Goal: Complete application form

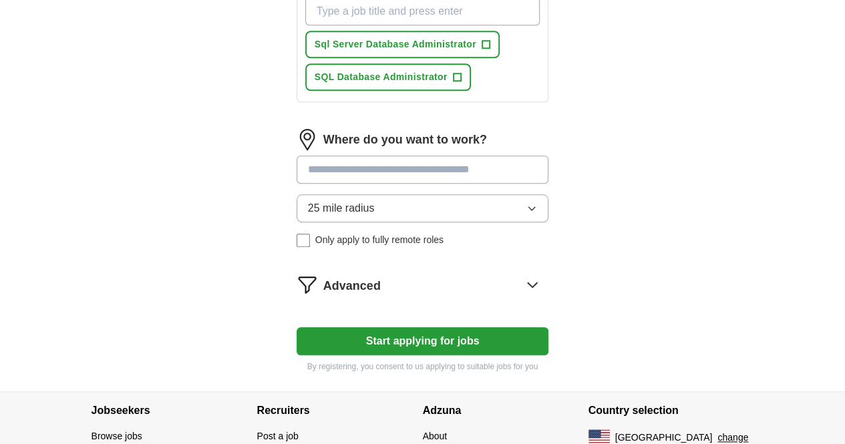
scroll to position [575, 0]
click at [549, 194] on button "25 mile radius" at bounding box center [423, 208] width 252 height 28
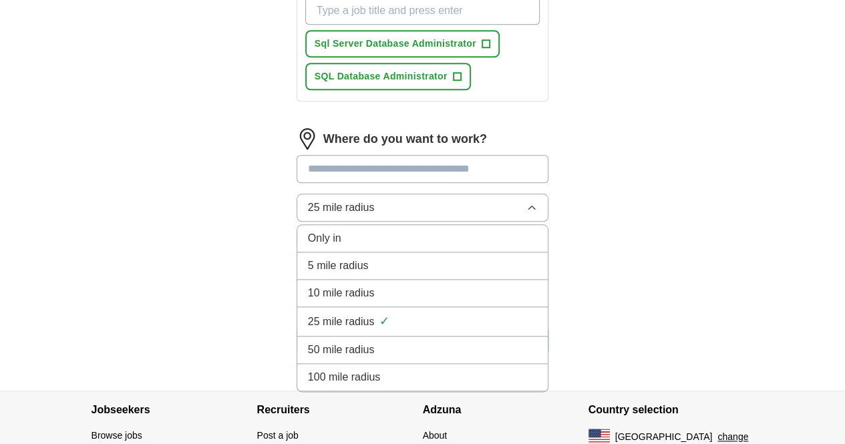
click at [373, 369] on div "100 mile radius" at bounding box center [423, 377] width 230 height 16
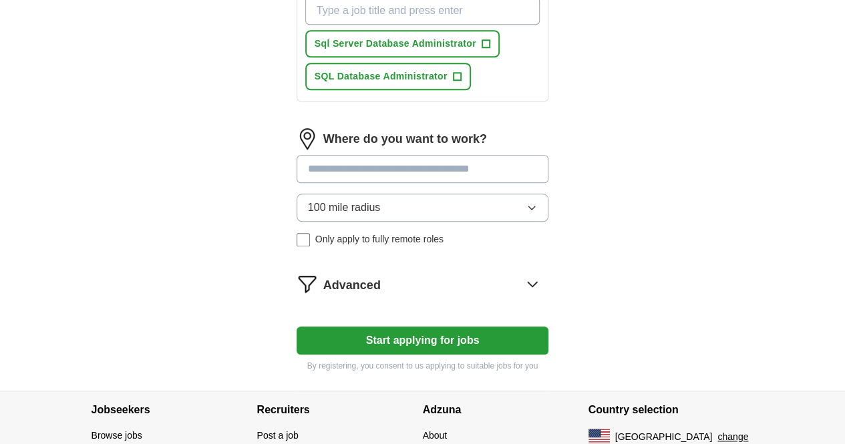
click at [435, 196] on button "100 mile radius" at bounding box center [423, 208] width 252 height 28
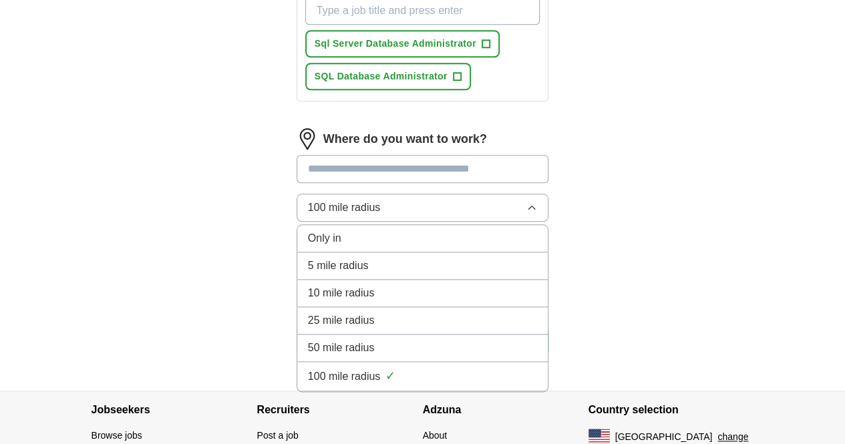
click at [341, 369] on span "100 mile radius" at bounding box center [344, 377] width 73 height 16
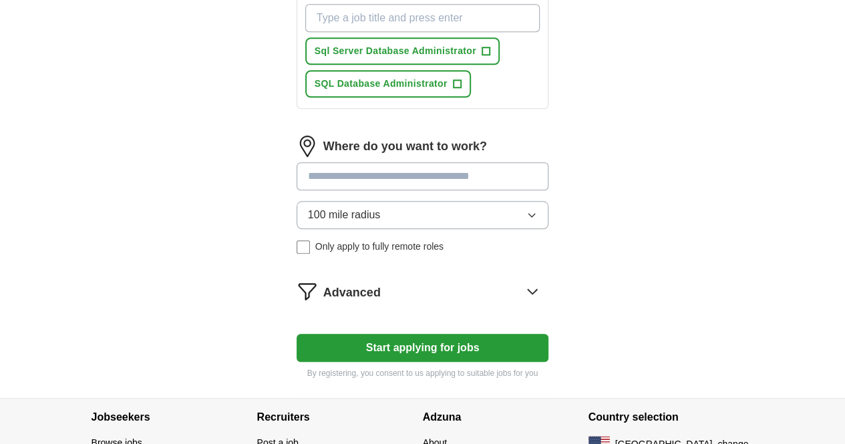
scroll to position [566, 0]
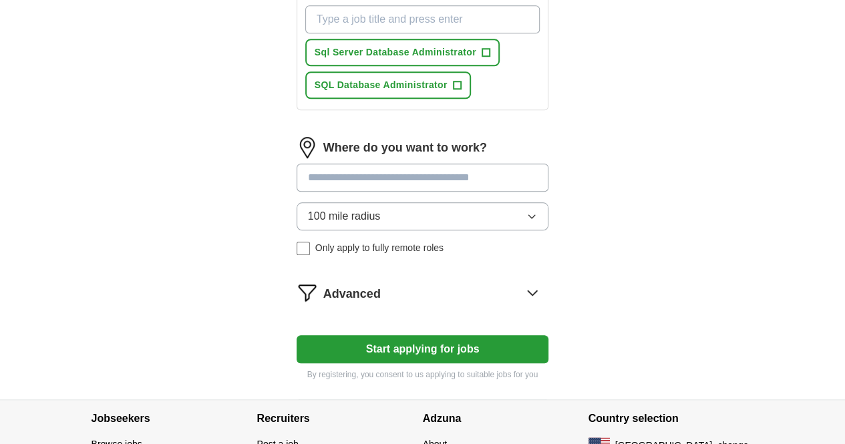
click at [543, 282] on icon at bounding box center [532, 292] width 21 height 21
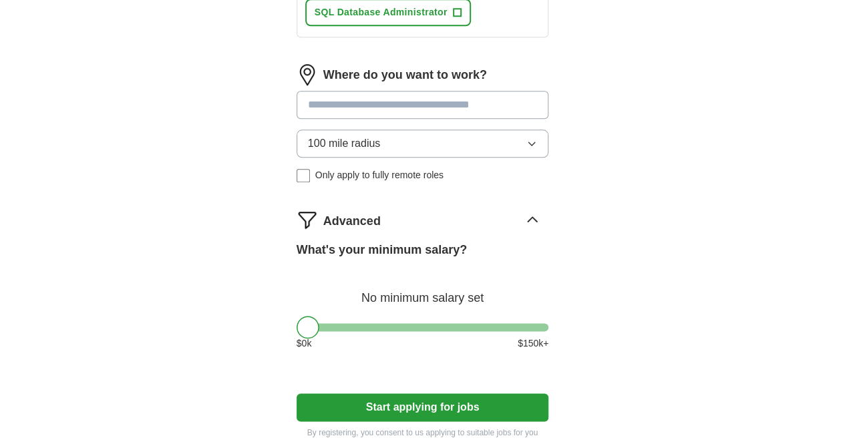
scroll to position [640, 0]
click at [543, 208] on icon at bounding box center [532, 218] width 21 height 21
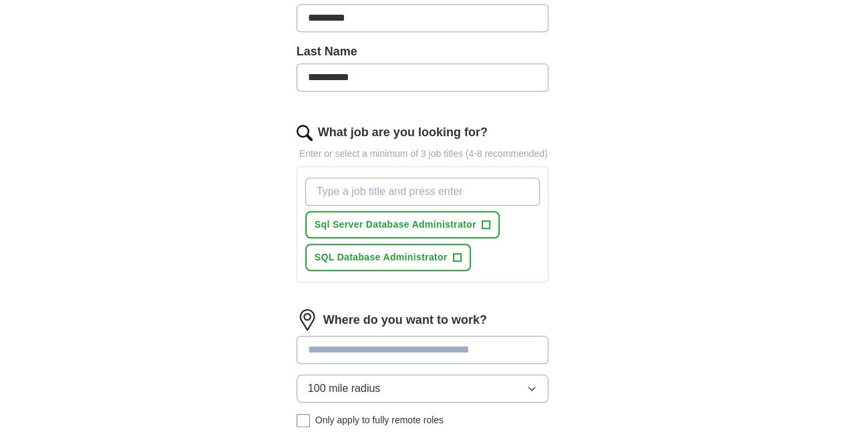
scroll to position [389, 0]
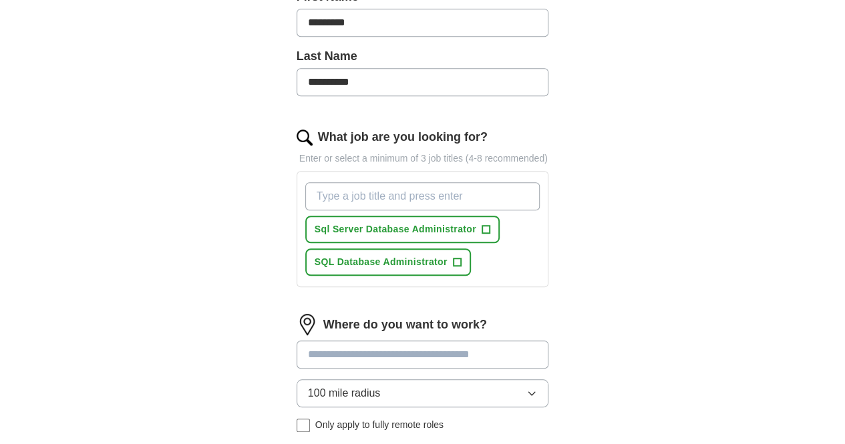
click at [453, 257] on span "+" at bounding box center [457, 262] width 8 height 11
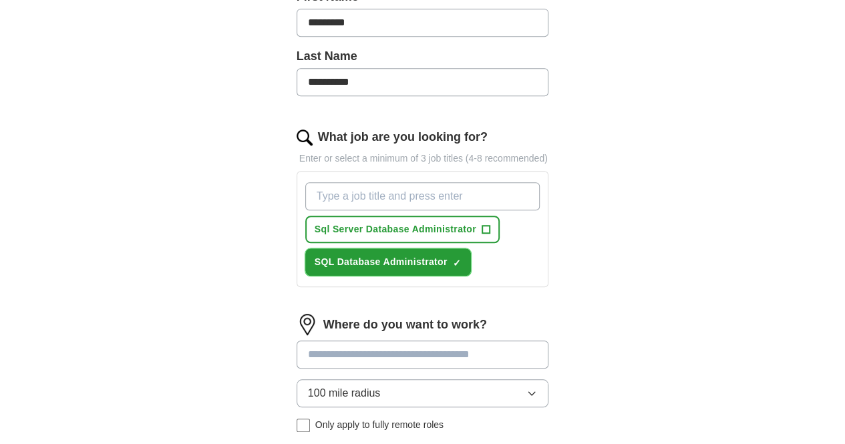
click at [482, 224] on span "+" at bounding box center [486, 229] width 8 height 11
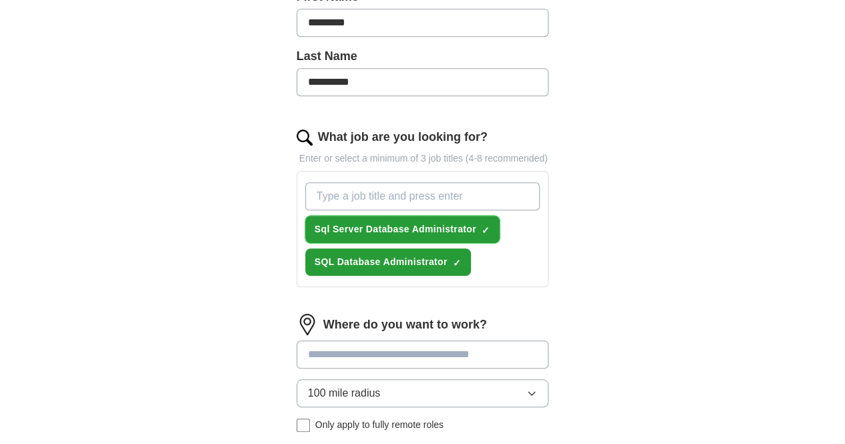
click at [0, 0] on span "×" at bounding box center [0, 0] width 0 height 0
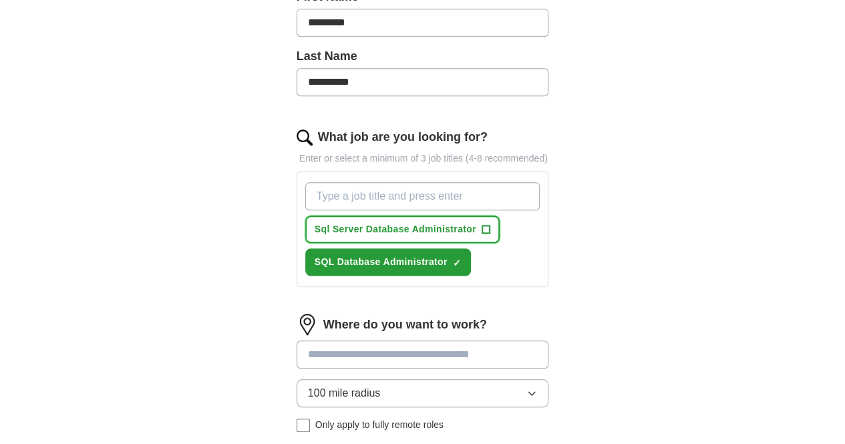
click at [446, 216] on button "Sql Server Database Administrator +" at bounding box center [402, 229] width 194 height 27
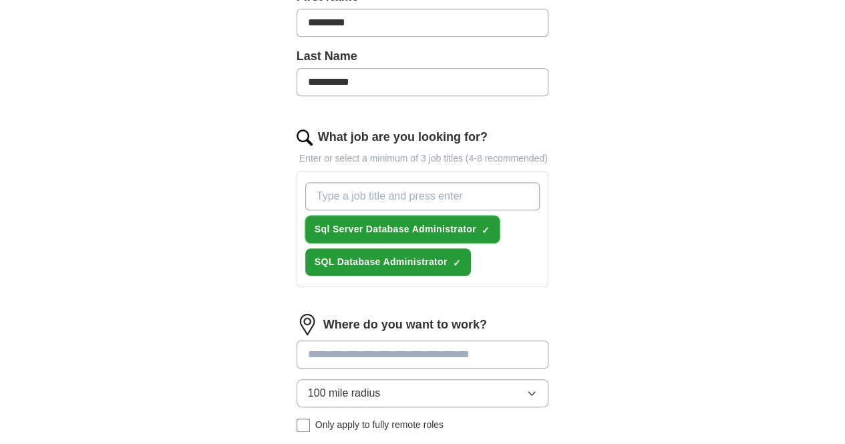
click at [446, 216] on button "Sql Server Database Administrator ✓ ×" at bounding box center [402, 229] width 194 height 27
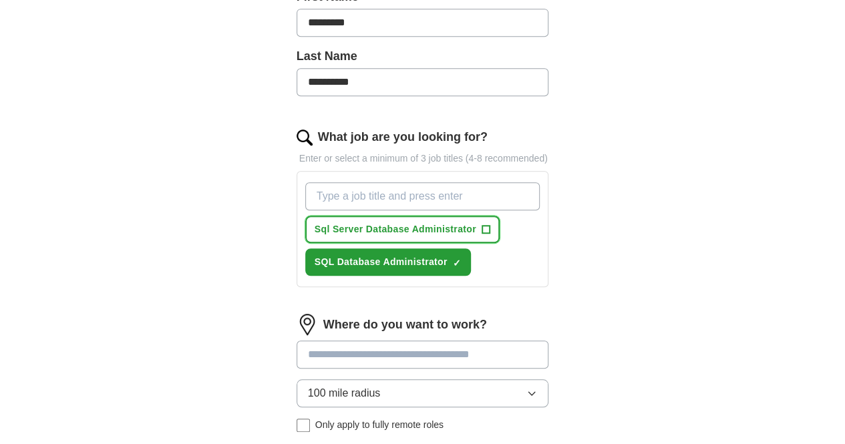
click at [482, 224] on span "+" at bounding box center [486, 229] width 8 height 11
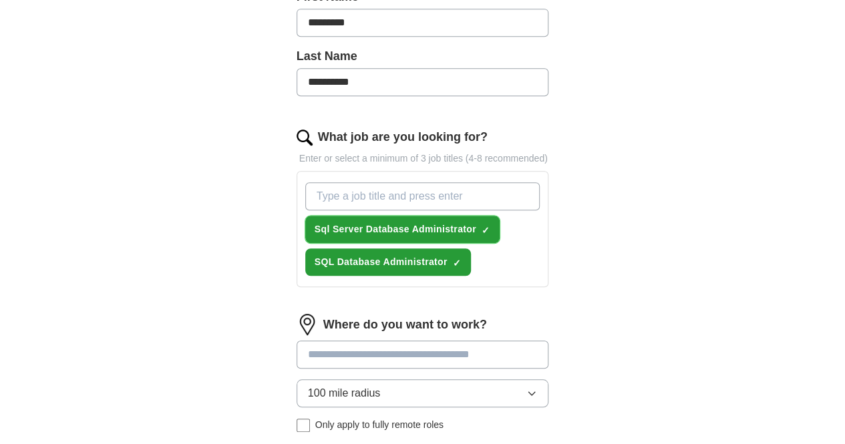
click at [0, 0] on span "×" at bounding box center [0, 0] width 0 height 0
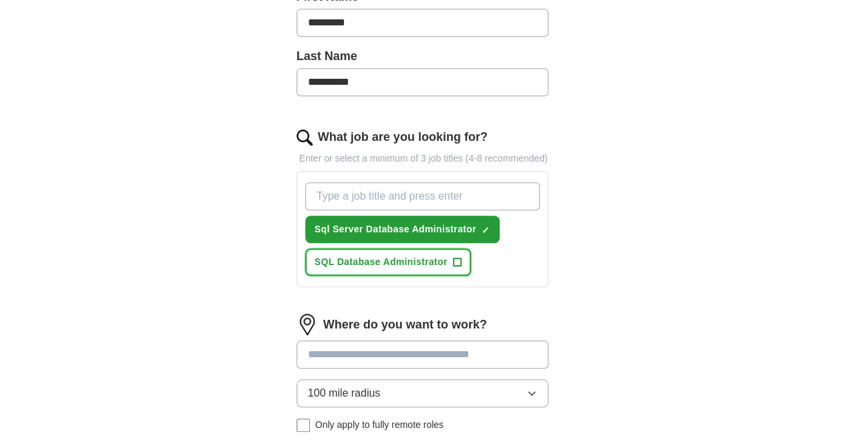
click at [453, 257] on span "+" at bounding box center [457, 262] width 8 height 11
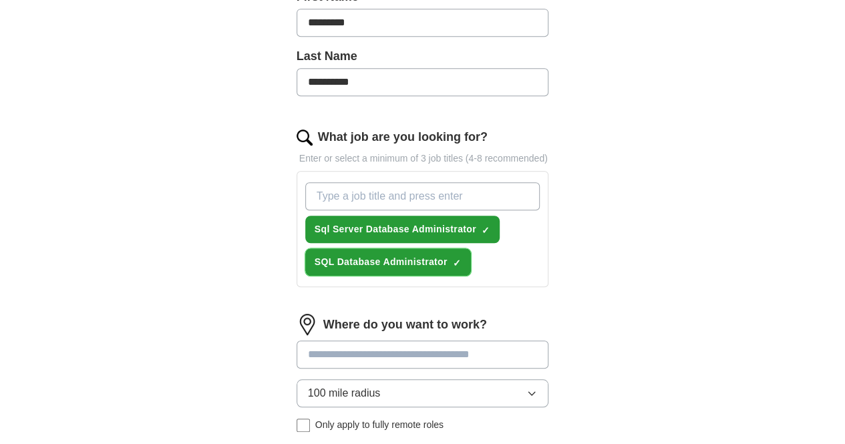
click at [0, 0] on span "×" at bounding box center [0, 0] width 0 height 0
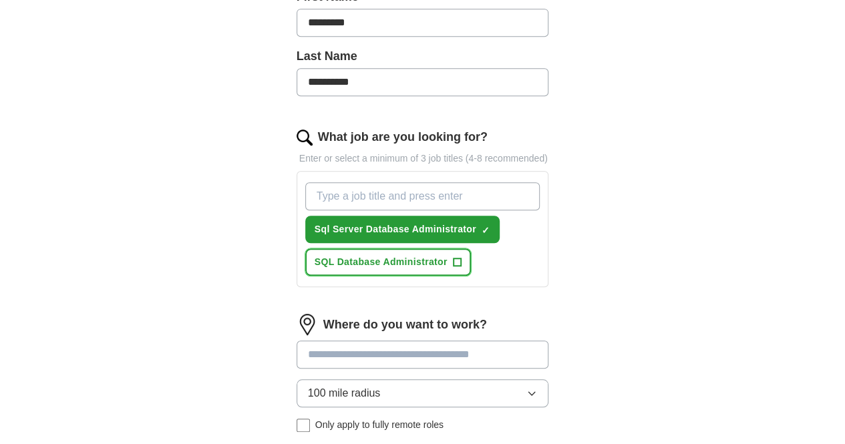
click at [453, 257] on span "+" at bounding box center [457, 262] width 8 height 11
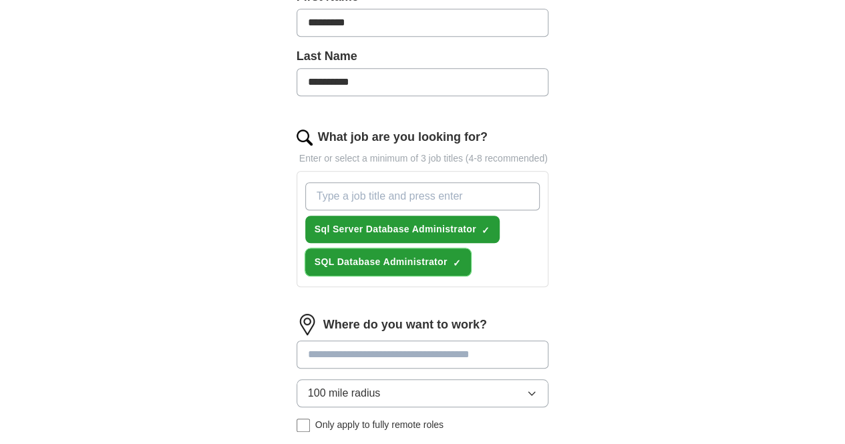
click at [394, 255] on span "SQL Database Administrator" at bounding box center [381, 262] width 133 height 14
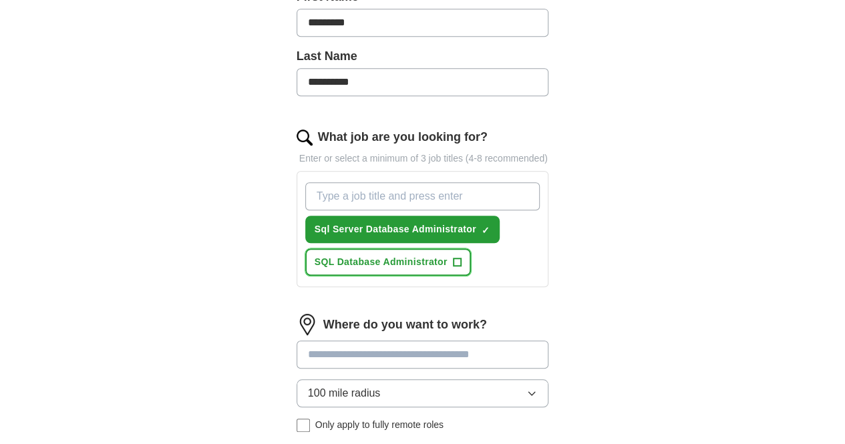
click at [415, 222] on span "Sql Server Database Administrator" at bounding box center [396, 229] width 162 height 14
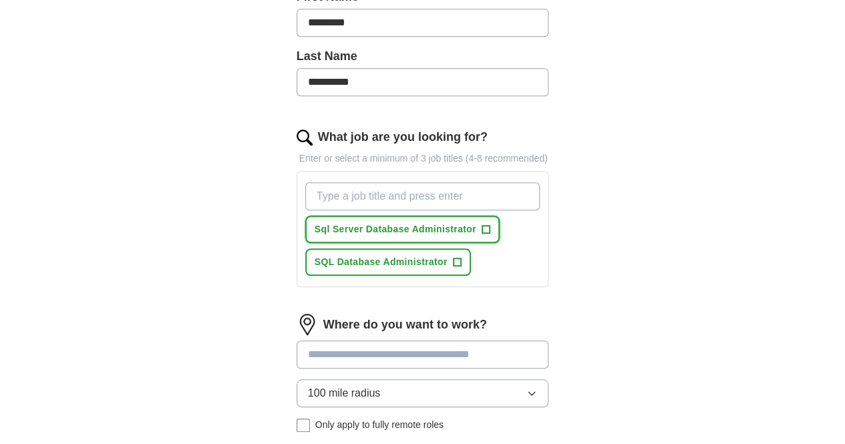
click at [482, 224] on span "+" at bounding box center [486, 229] width 8 height 11
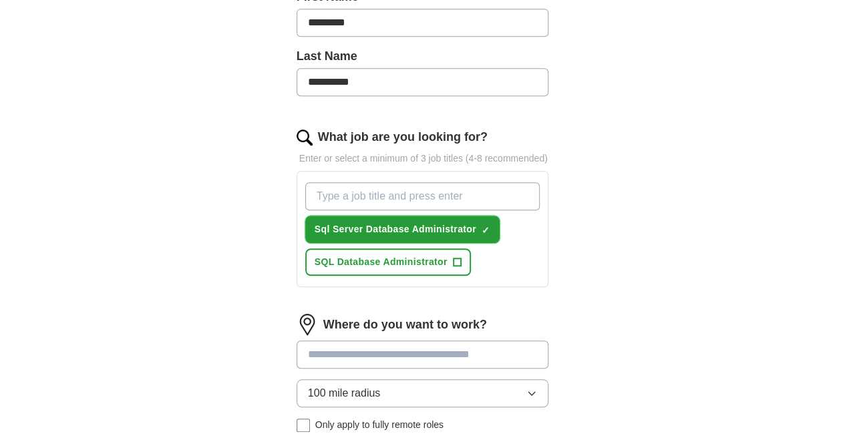
click at [0, 0] on span "×" at bounding box center [0, 0] width 0 height 0
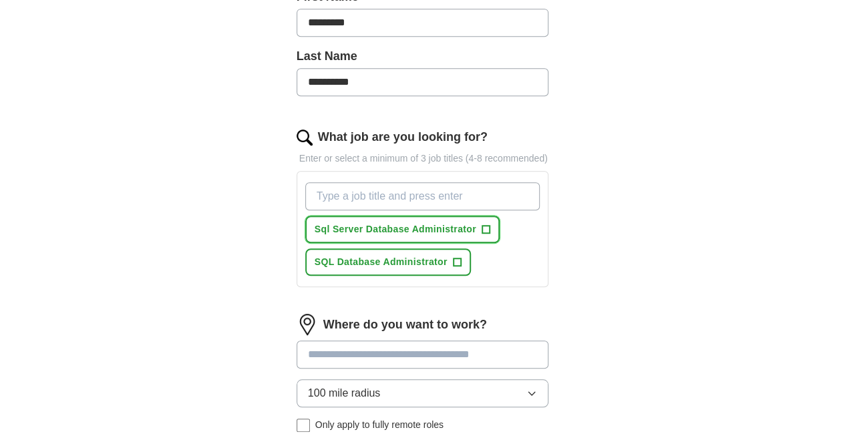
click at [453, 257] on span "+" at bounding box center [457, 262] width 8 height 11
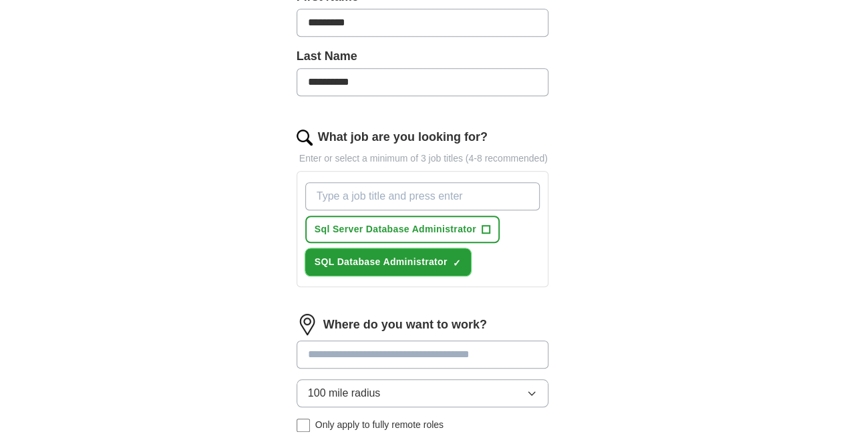
click at [441, 222] on span "Sql Server Database Administrator" at bounding box center [396, 229] width 162 height 14
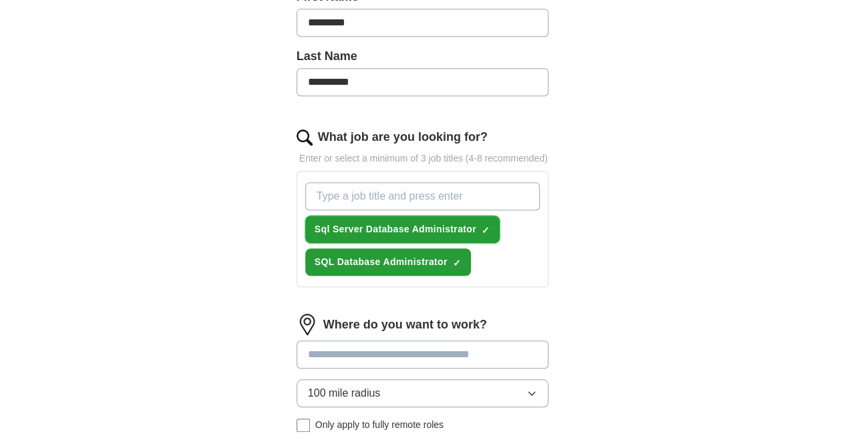
click at [0, 0] on span "×" at bounding box center [0, 0] width 0 height 0
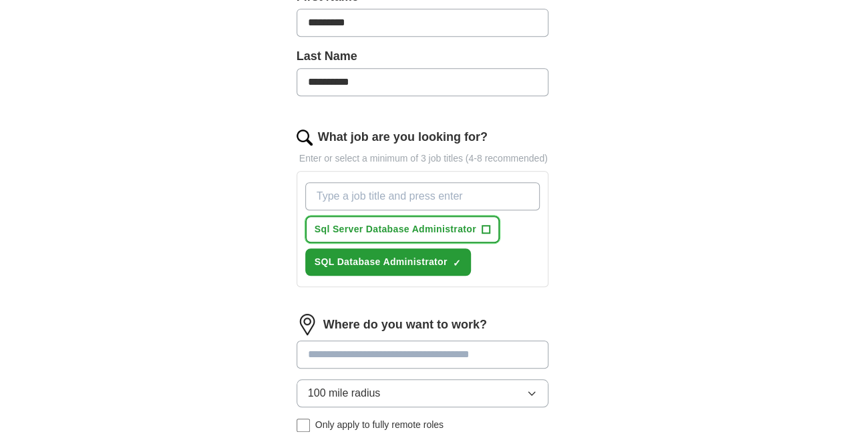
click at [482, 224] on span "+" at bounding box center [486, 229] width 8 height 11
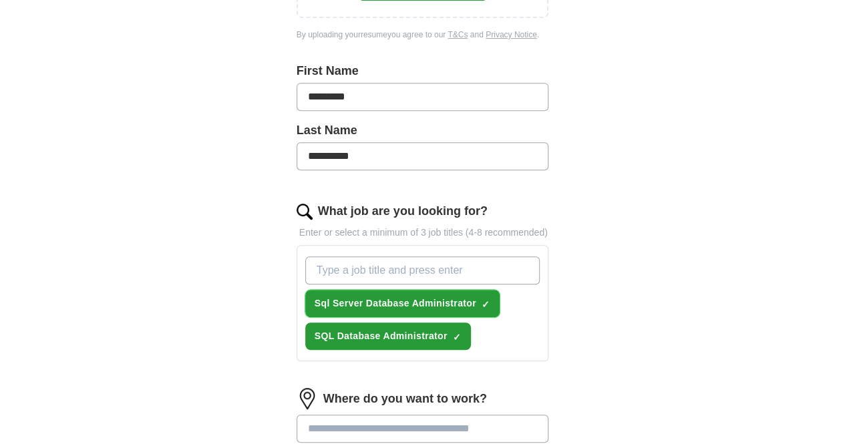
scroll to position [315, 0]
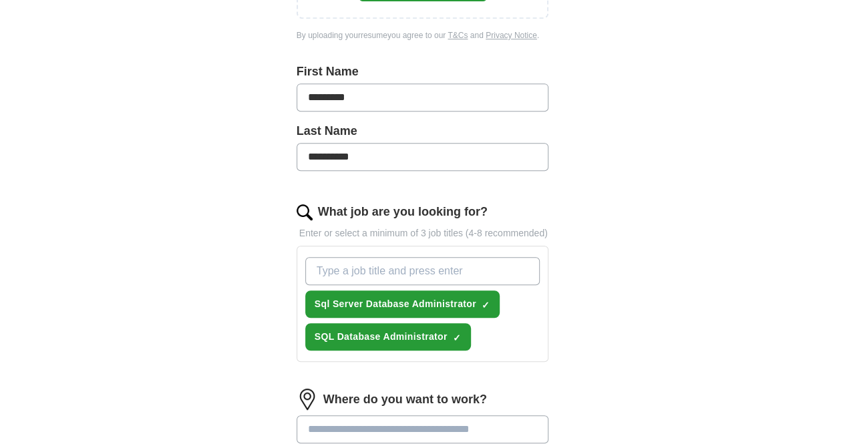
click at [498, 257] on input "What job are you looking for?" at bounding box center [422, 271] width 235 height 28
click at [650, 256] on div "**********" at bounding box center [423, 188] width 684 height 925
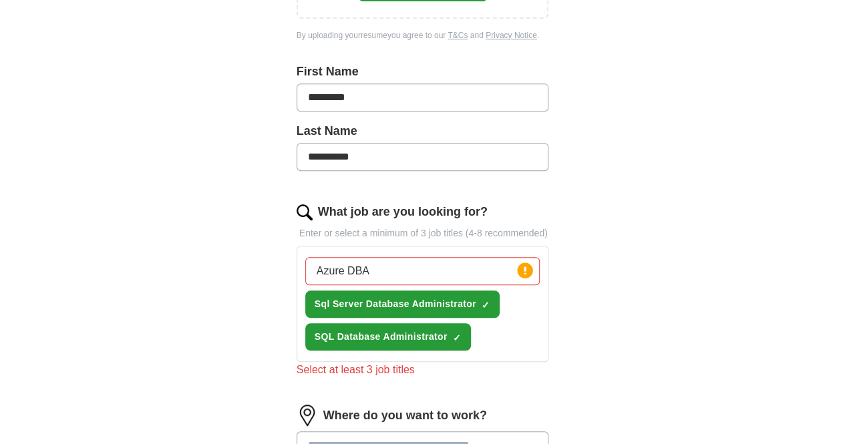
click at [377, 257] on input "Azure DBA" at bounding box center [422, 271] width 235 height 28
type input "Azure DBA, SQL DBA, SQL Server Database Administrator"
click at [594, 297] on div "**********" at bounding box center [423, 234] width 342 height 866
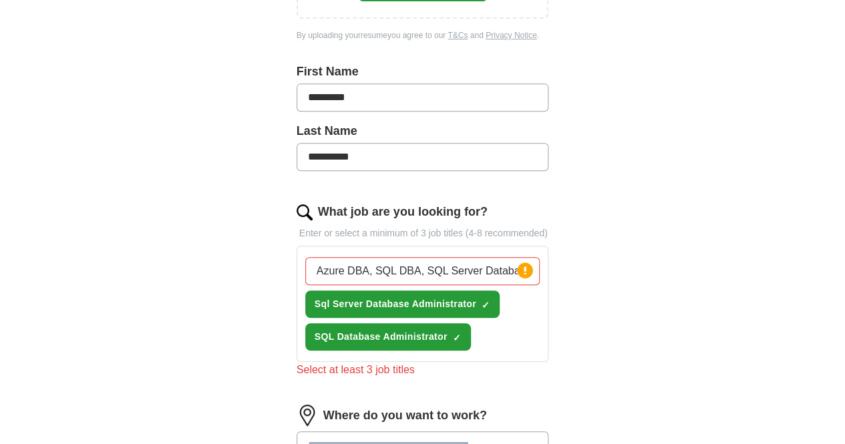
click at [654, 313] on div "**********" at bounding box center [423, 196] width 684 height 941
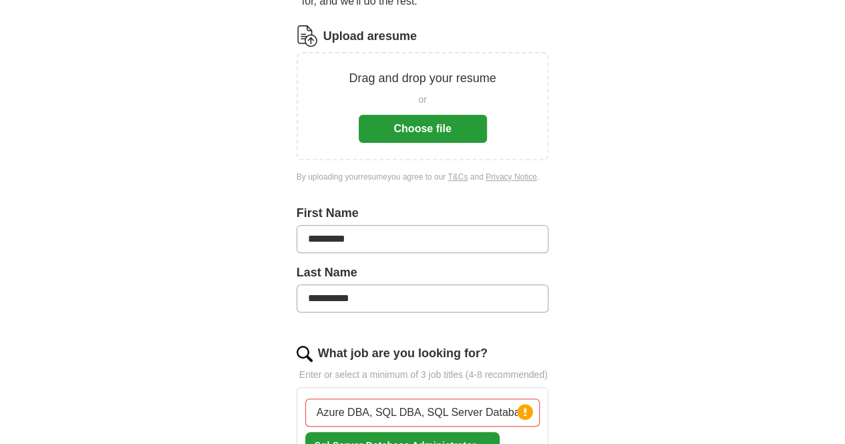
scroll to position [172, 0]
click at [451, 116] on button "Choose file" at bounding box center [423, 130] width 128 height 28
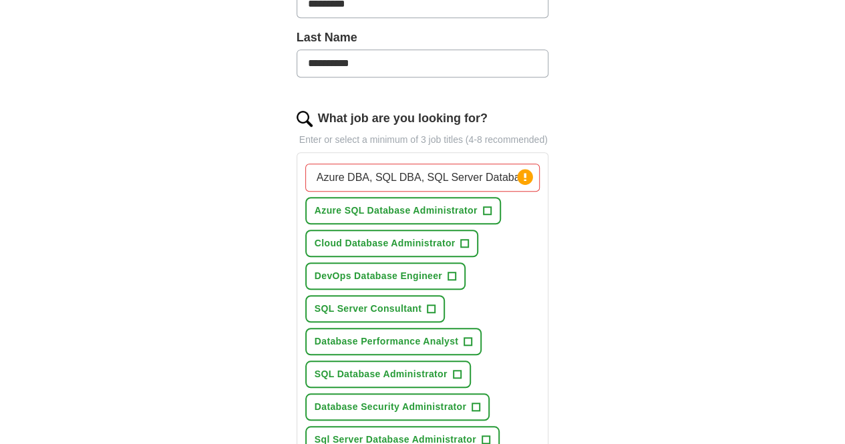
scroll to position [417, 0]
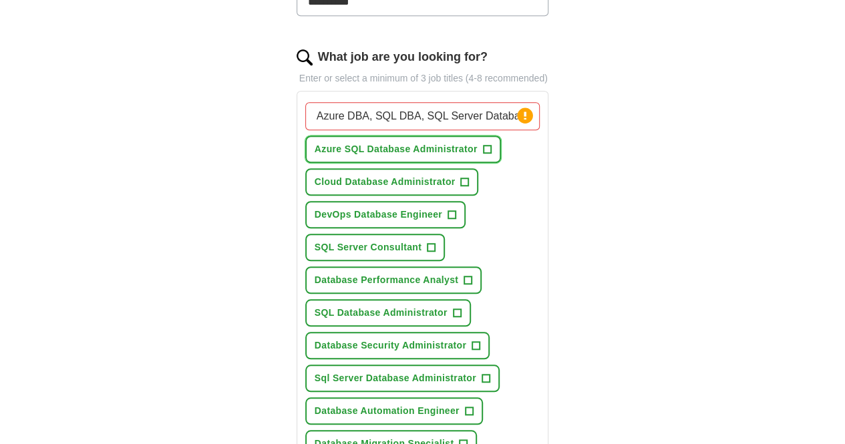
click at [483, 144] on span "+" at bounding box center [487, 149] width 8 height 11
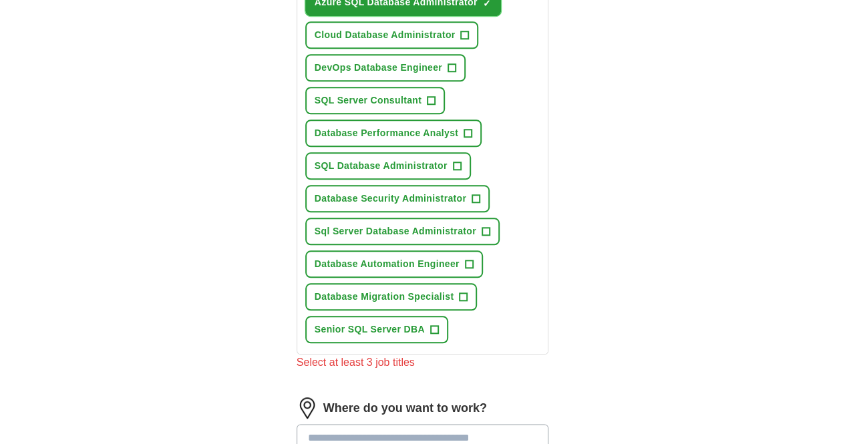
scroll to position [564, 0]
click at [453, 160] on span "+" at bounding box center [457, 165] width 8 height 11
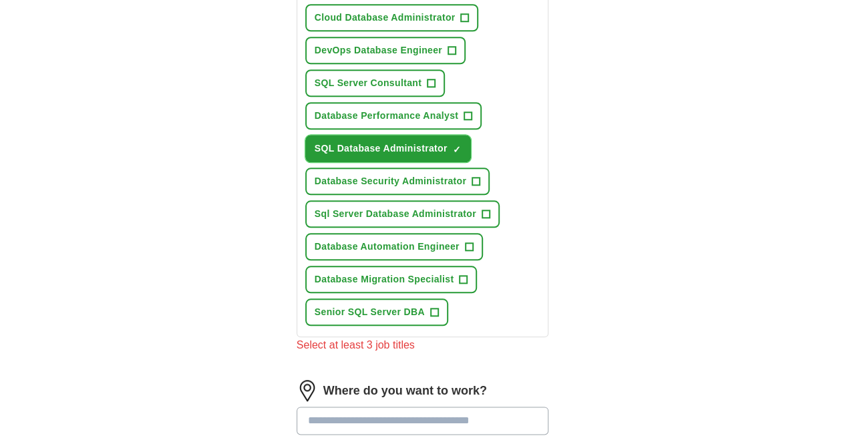
scroll to position [582, 0]
click at [430, 307] on span "+" at bounding box center [434, 312] width 8 height 11
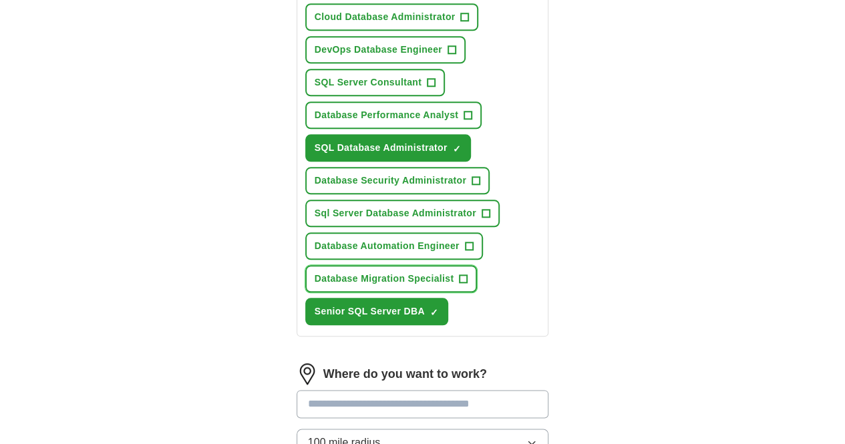
click at [459, 274] on span "+" at bounding box center [463, 279] width 8 height 11
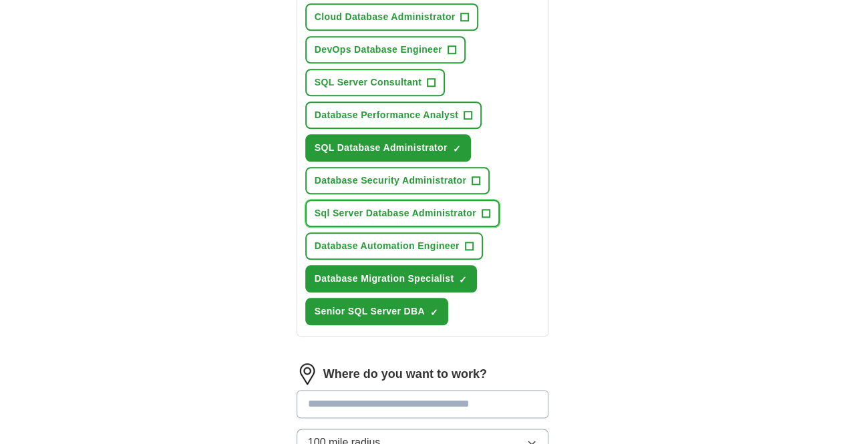
click at [482, 208] on span "+" at bounding box center [486, 213] width 8 height 11
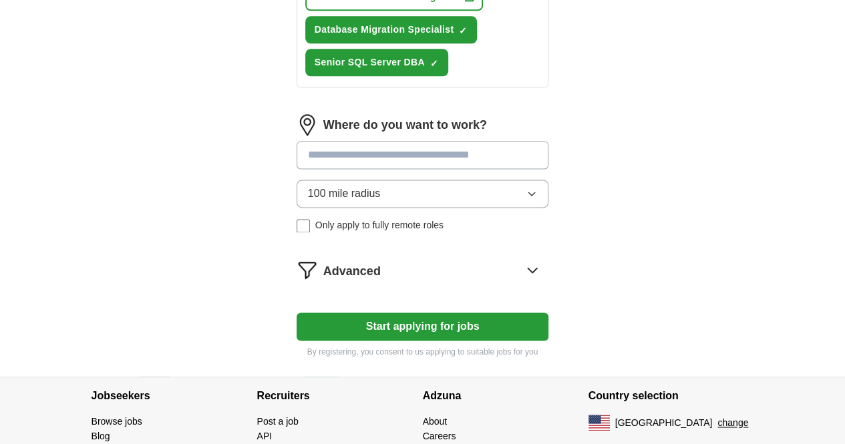
scroll to position [878, 0]
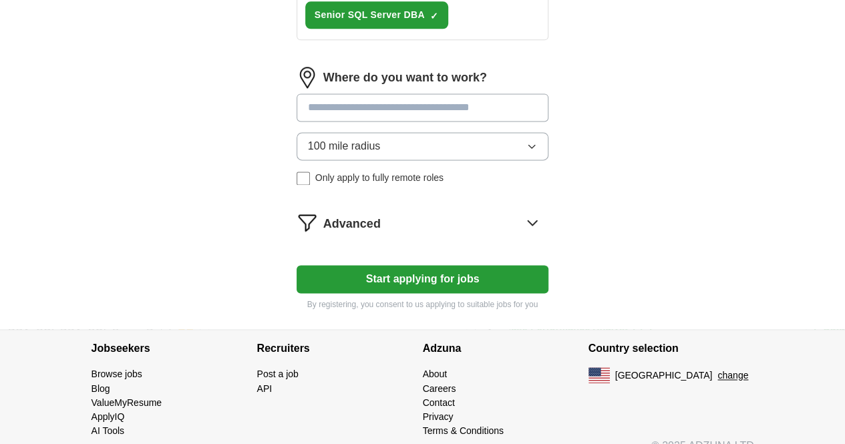
click at [457, 265] on button "Start applying for jobs" at bounding box center [423, 279] width 252 height 28
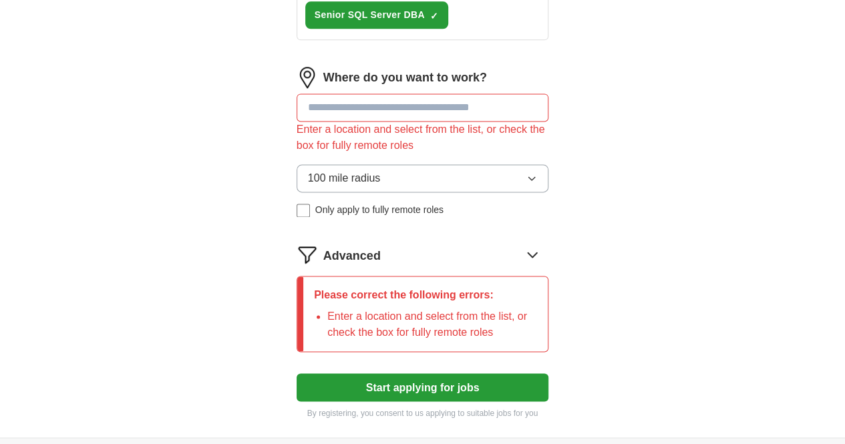
click at [431, 93] on input at bounding box center [423, 107] width 252 height 28
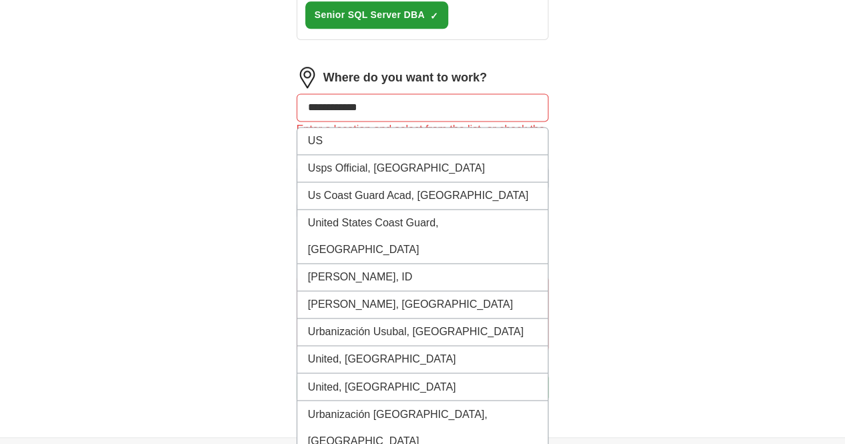
type input "**********"
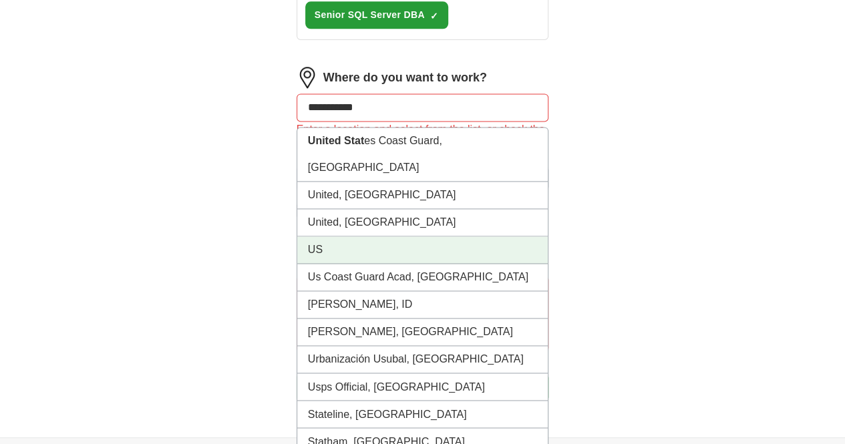
click at [318, 236] on li "US" at bounding box center [422, 249] width 251 height 27
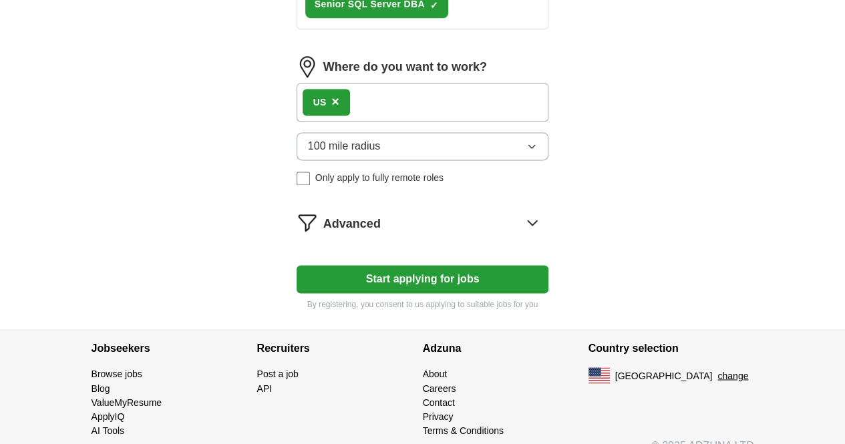
click at [486, 265] on button "Start applying for jobs" at bounding box center [423, 279] width 252 height 28
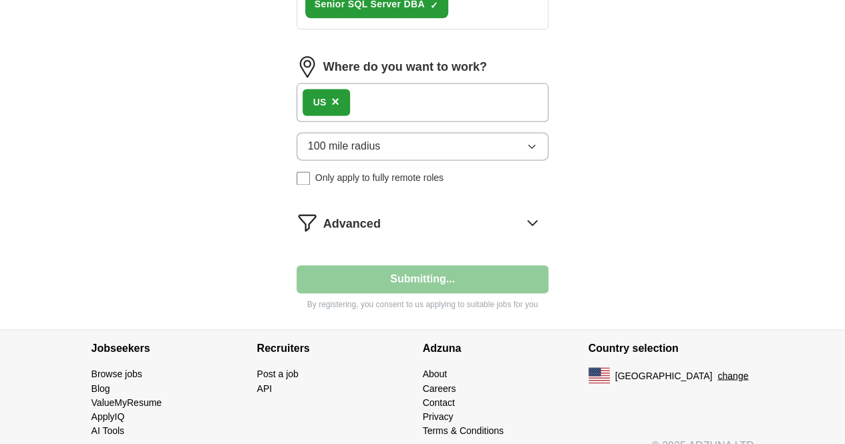
select select "**"
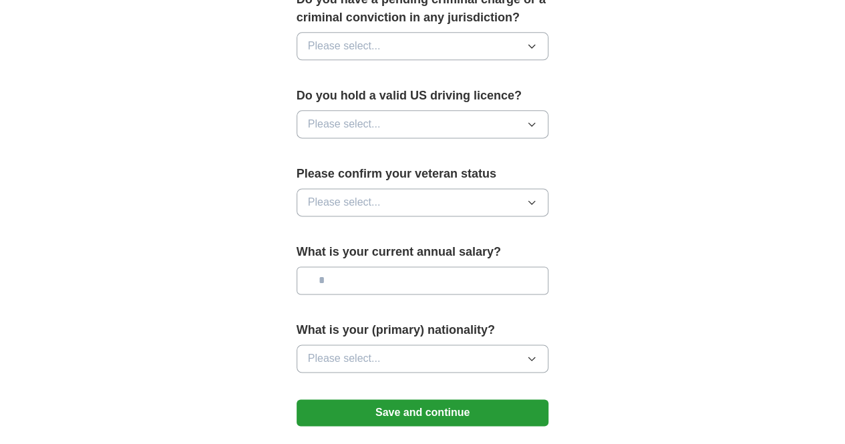
scroll to position [857, 0]
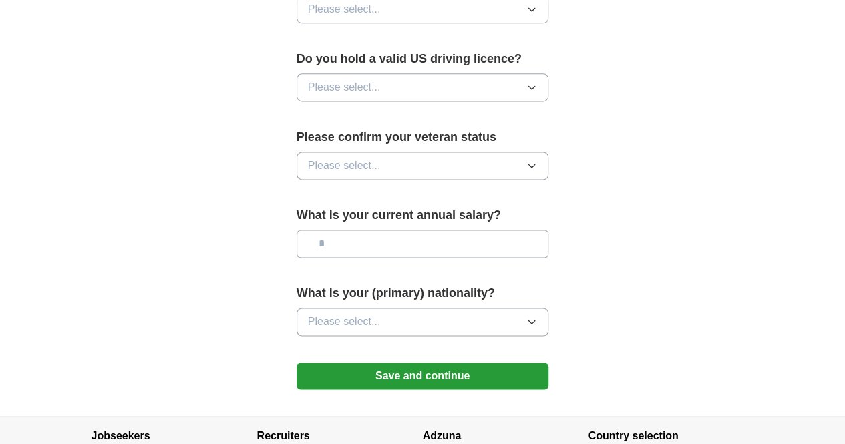
click at [389, 152] on button "Please select..." at bounding box center [423, 166] width 252 height 28
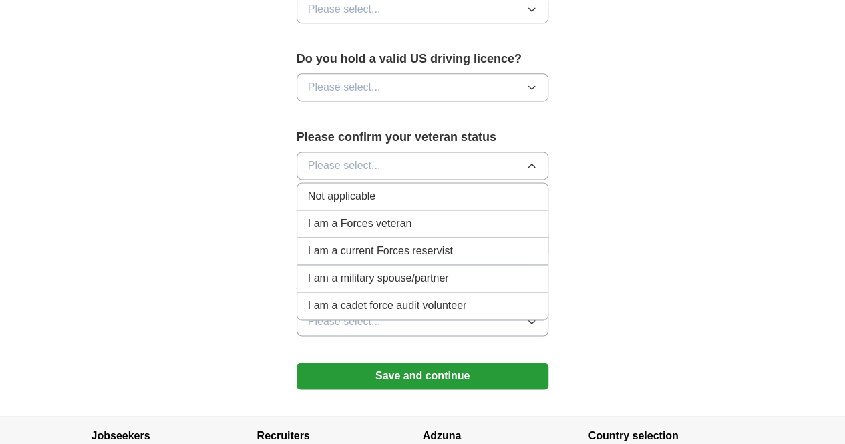
click at [339, 188] on span "Not applicable" at bounding box center [341, 196] width 67 height 16
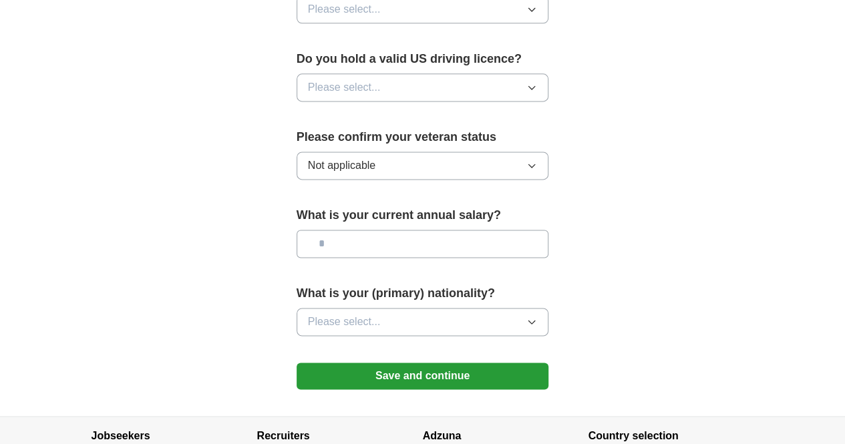
click at [353, 152] on button "Not applicable" at bounding box center [423, 166] width 252 height 28
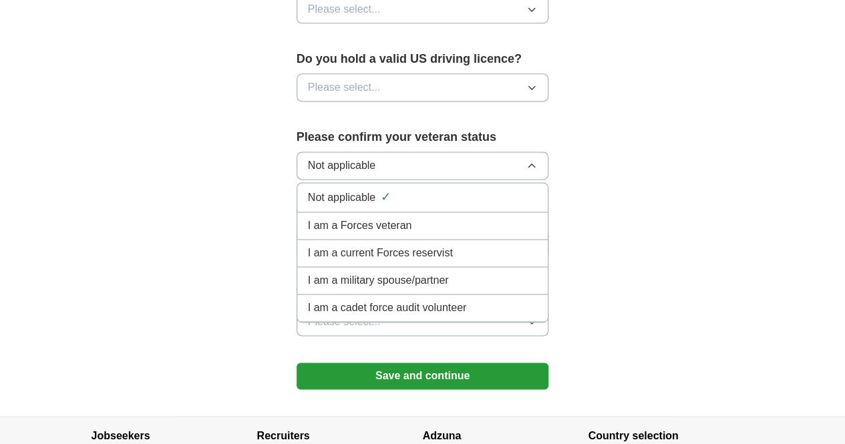
click at [385, 188] on div "Not applicable ✓" at bounding box center [423, 197] width 230 height 18
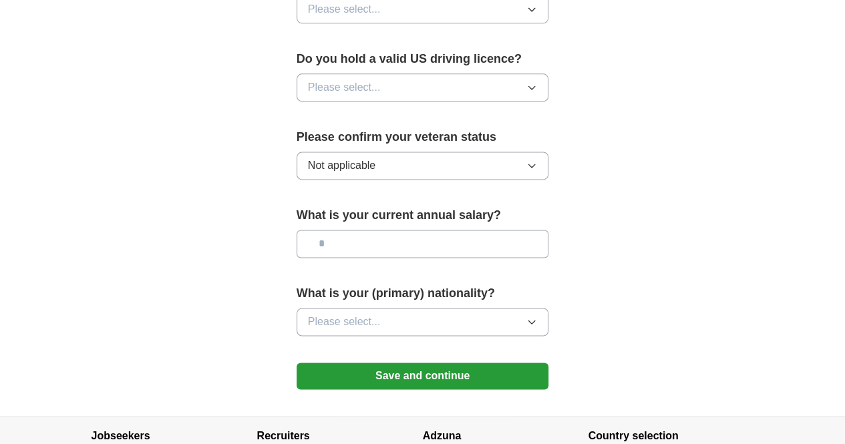
click at [404, 73] on button "Please select..." at bounding box center [423, 87] width 252 height 28
click at [385, 110] on div "Yes" at bounding box center [423, 118] width 230 height 16
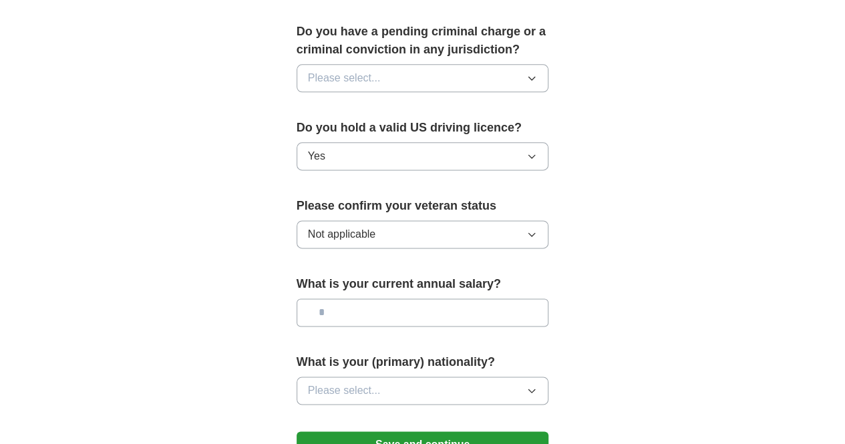
scroll to position [751, 0]
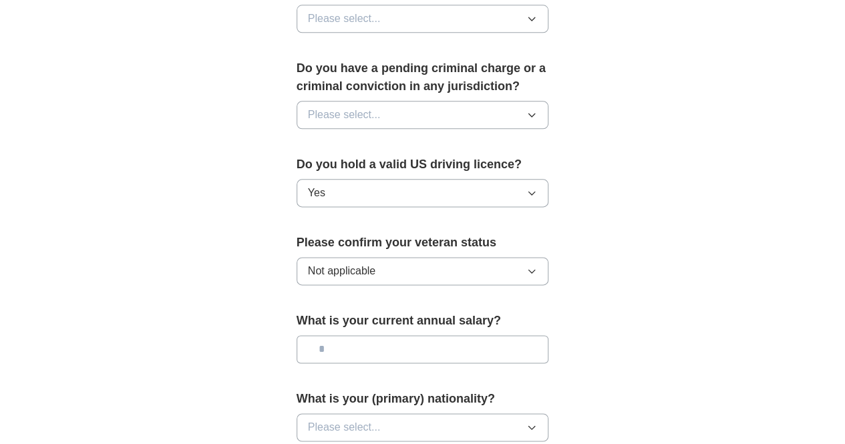
click at [362, 101] on button "Please select..." at bounding box center [423, 115] width 252 height 28
click at [343, 160] on li "No" at bounding box center [422, 173] width 251 height 27
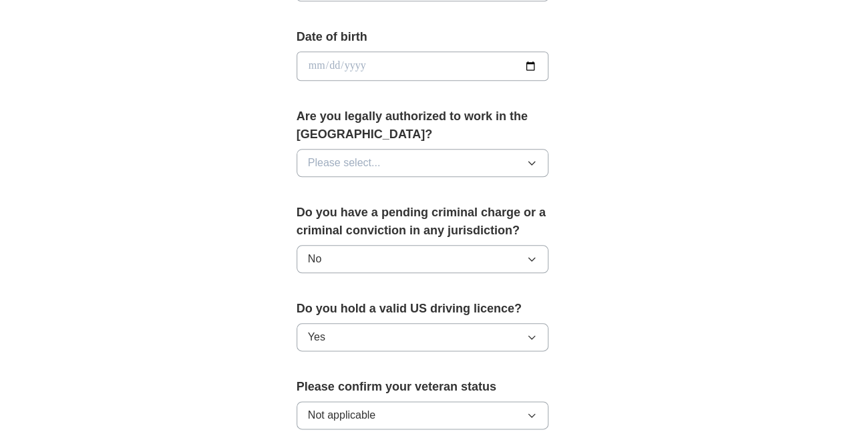
scroll to position [603, 0]
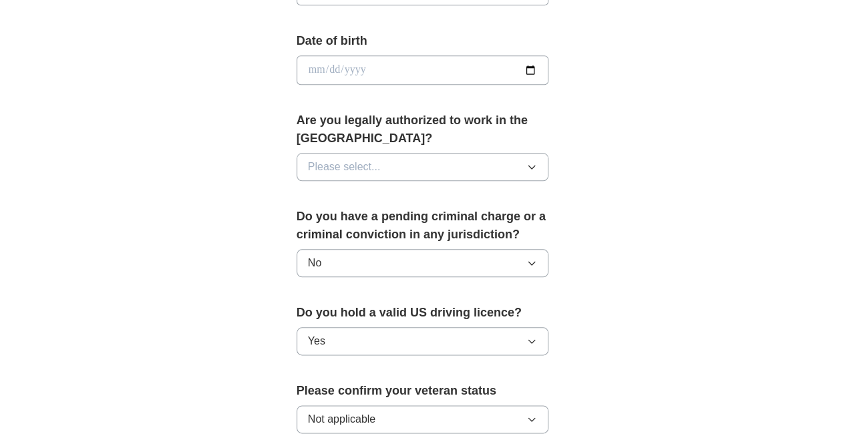
click at [347, 153] on button "Please select..." at bounding box center [423, 167] width 252 height 28
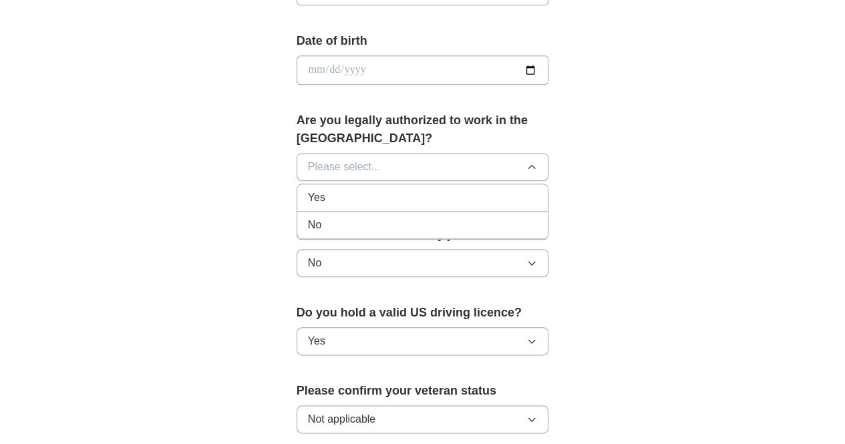
click at [336, 185] on li "Yes" at bounding box center [422, 197] width 251 height 27
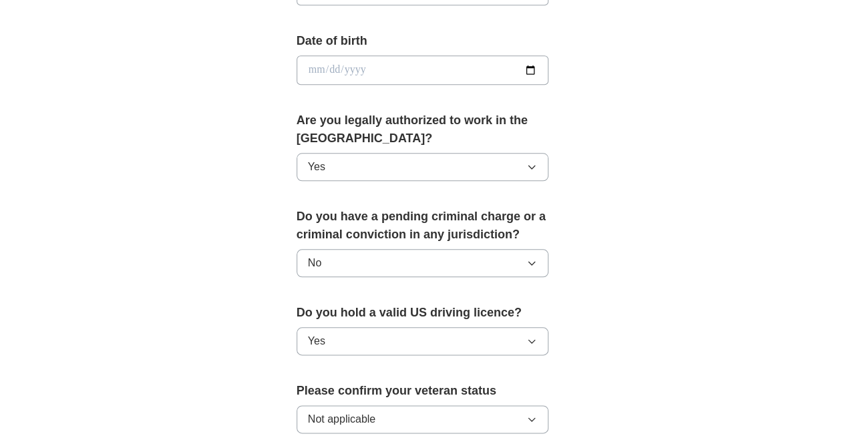
click at [445, 62] on input "date" at bounding box center [423, 69] width 252 height 29
click at [549, 66] on input "date" at bounding box center [423, 69] width 252 height 29
type input "**********"
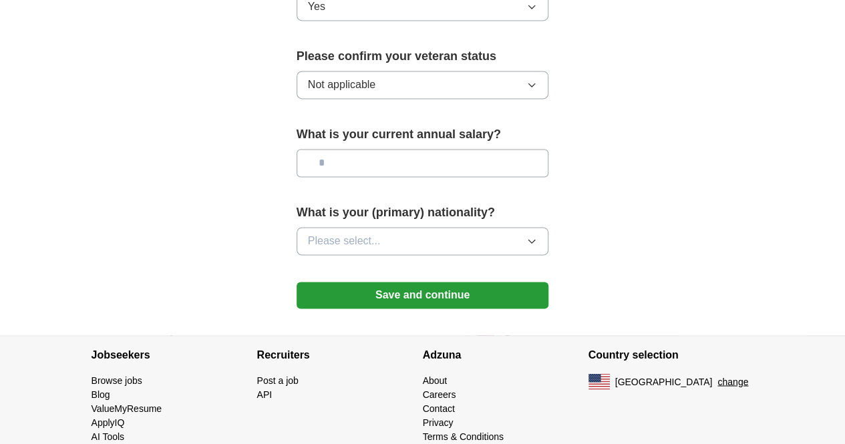
scroll to position [940, 0]
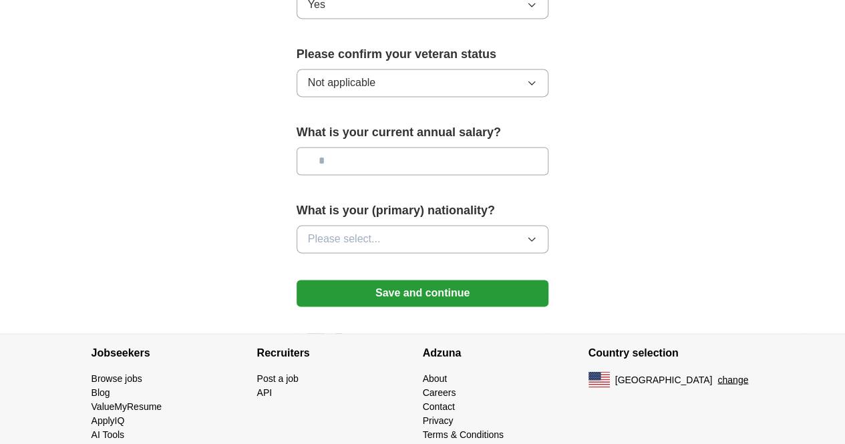
click at [549, 225] on button "Please select..." at bounding box center [423, 239] width 252 height 28
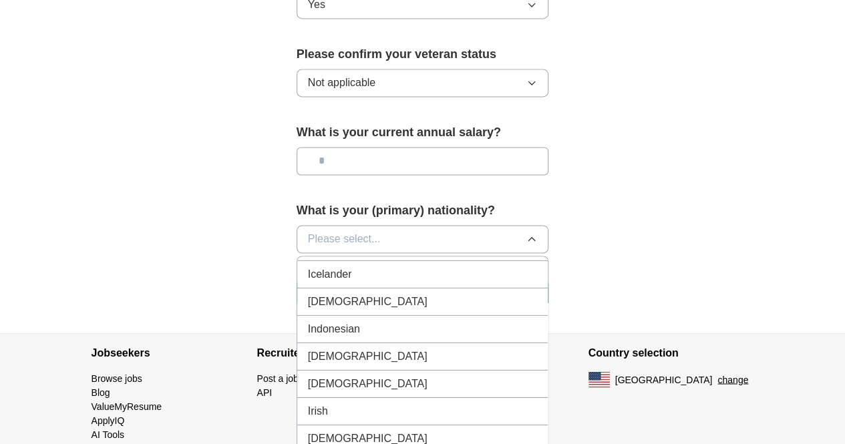
scroll to position [2157, 0]
click at [351, 295] on div "[DEMOGRAPHIC_DATA]" at bounding box center [423, 303] width 230 height 16
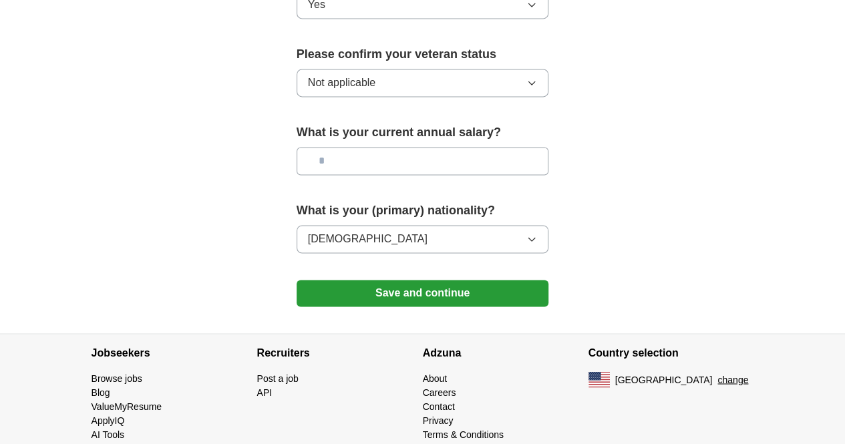
click at [549, 280] on button "Save and continue" at bounding box center [423, 293] width 252 height 27
